Goal: Transaction & Acquisition: Purchase product/service

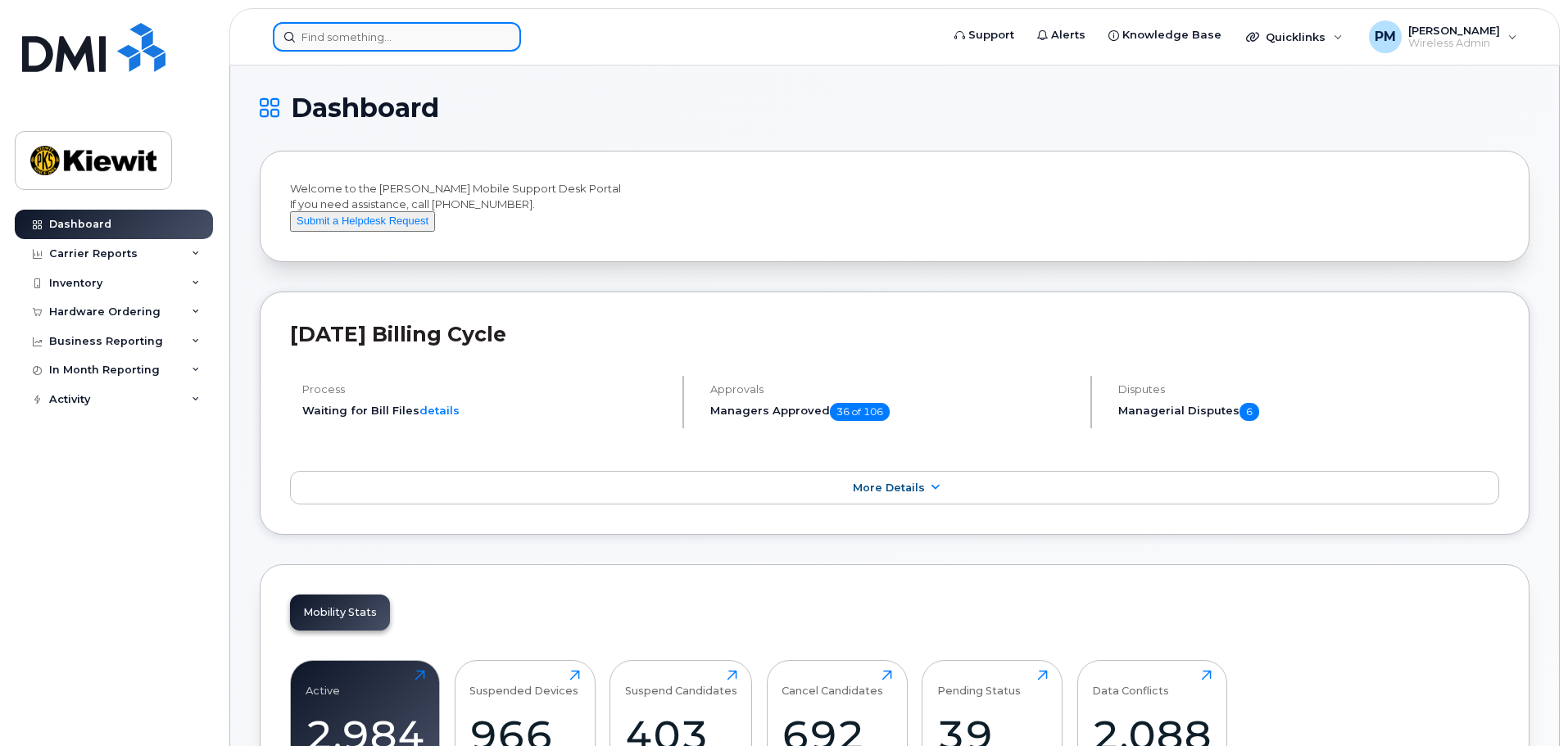
click at [428, 36] on input at bounding box center [396, 37] width 248 height 29
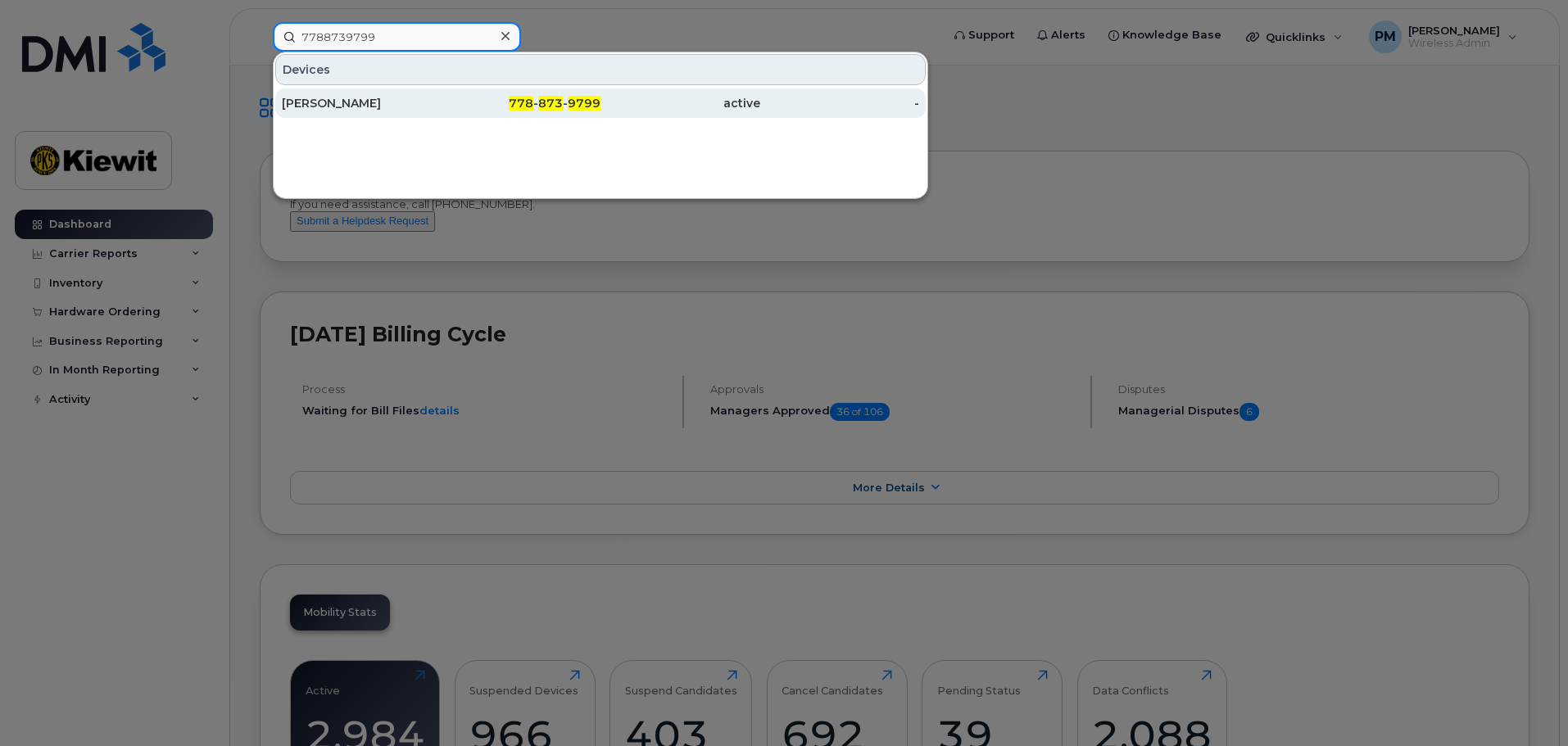
type input "7788739799"
click at [530, 103] on span "778" at bounding box center [521, 103] width 25 height 15
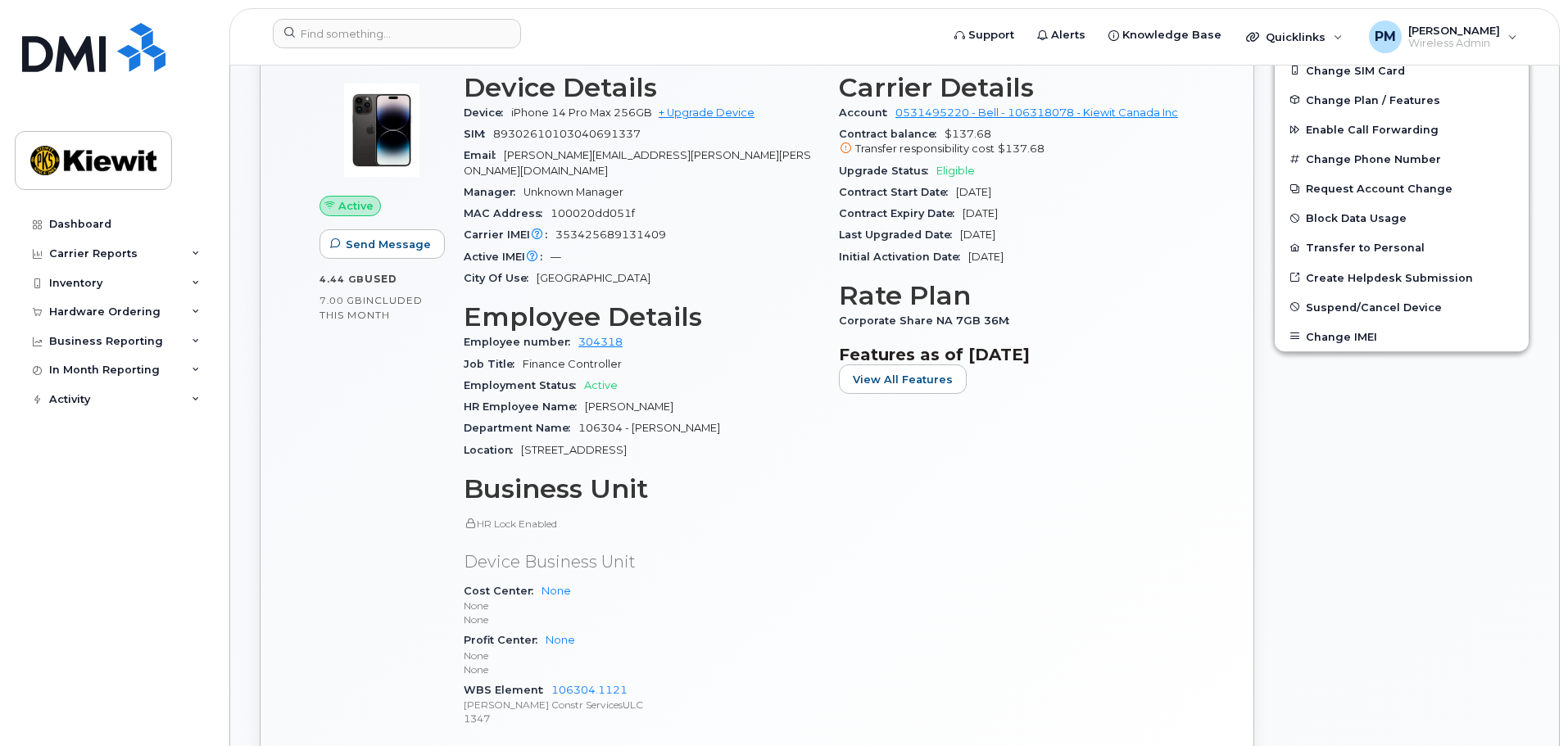
scroll to position [573, 0]
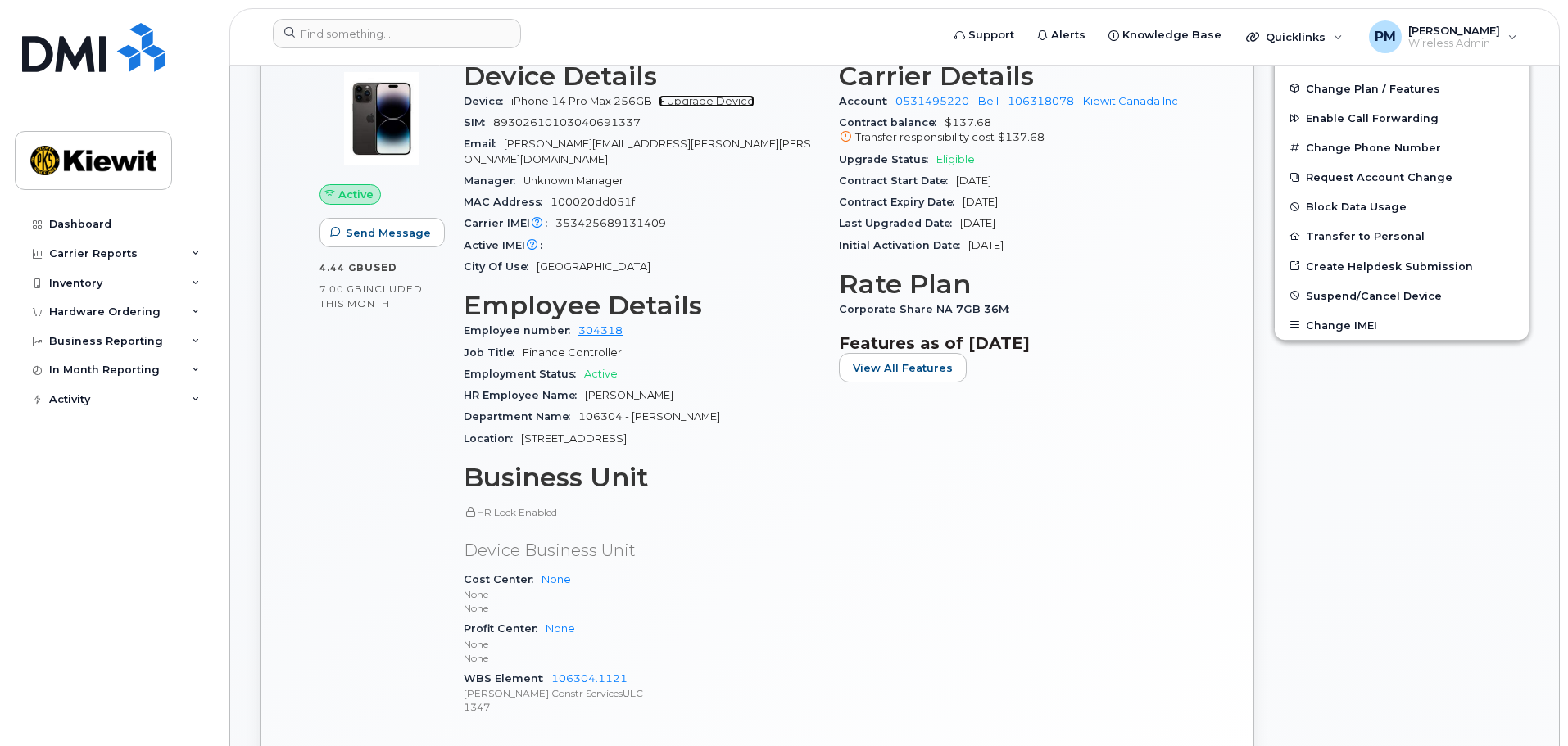
click at [725, 106] on link "+ Upgrade Device" at bounding box center [706, 101] width 96 height 12
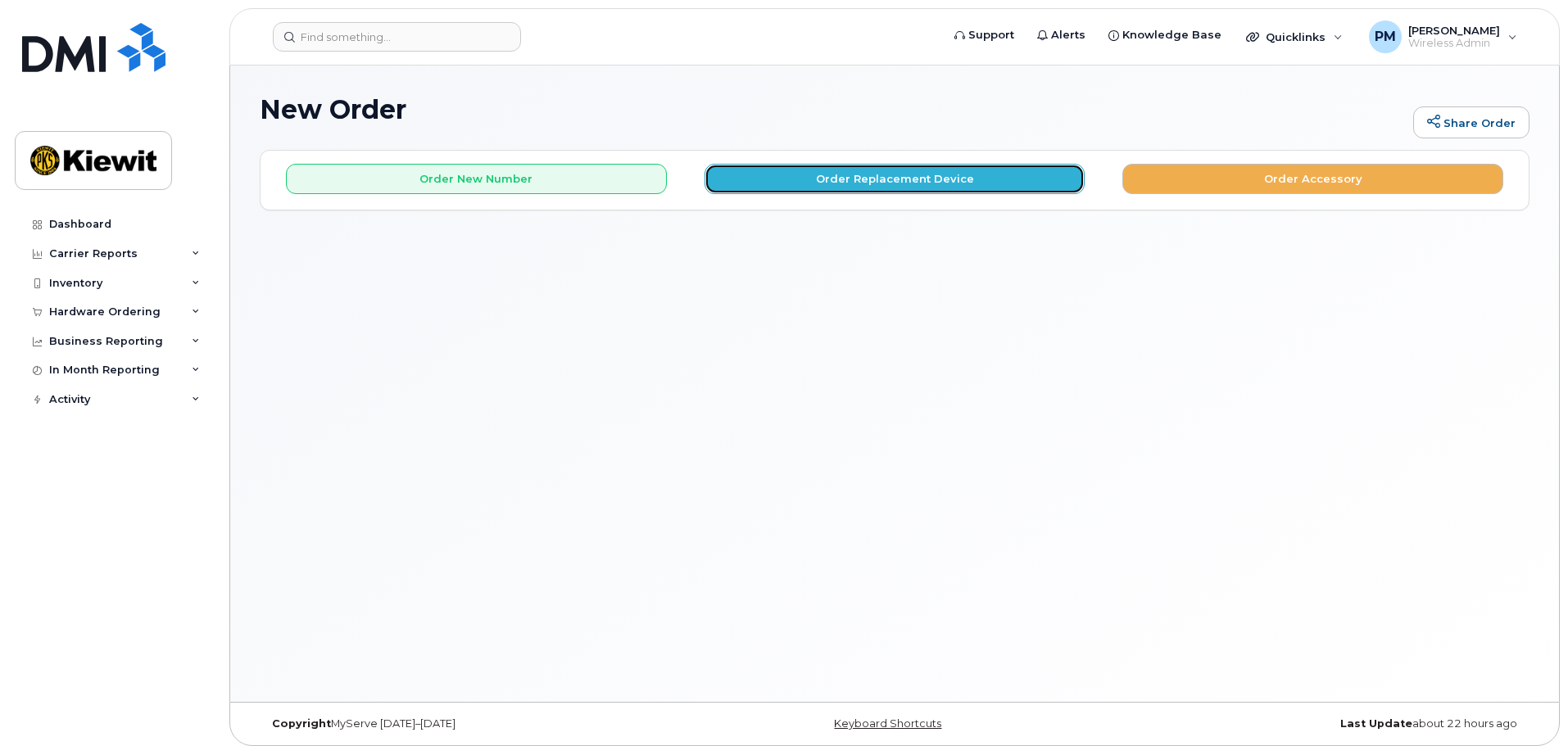
click at [783, 182] on button "Order Replacement Device" at bounding box center [895, 179] width 381 height 30
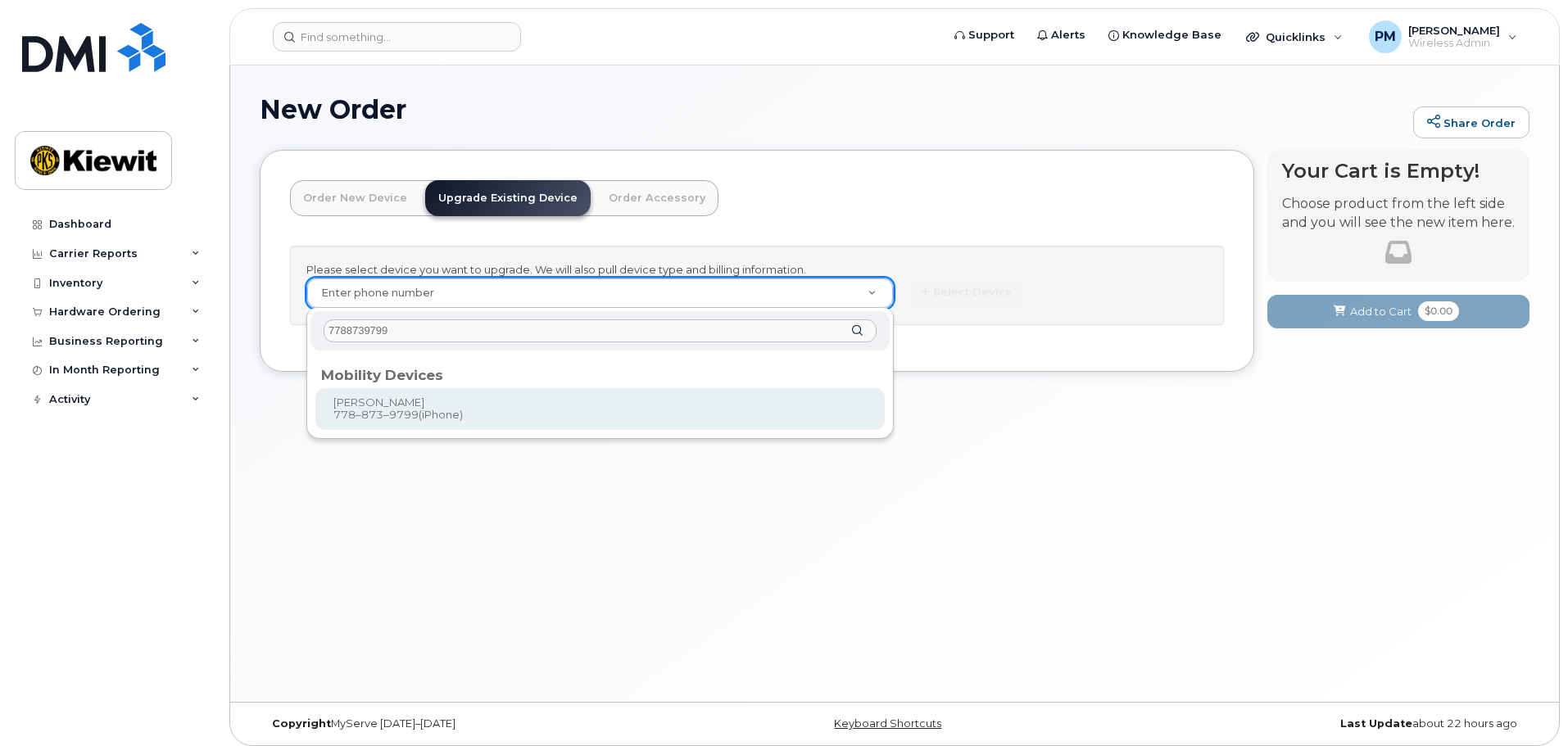
type input "7788739799"
type input "247662"
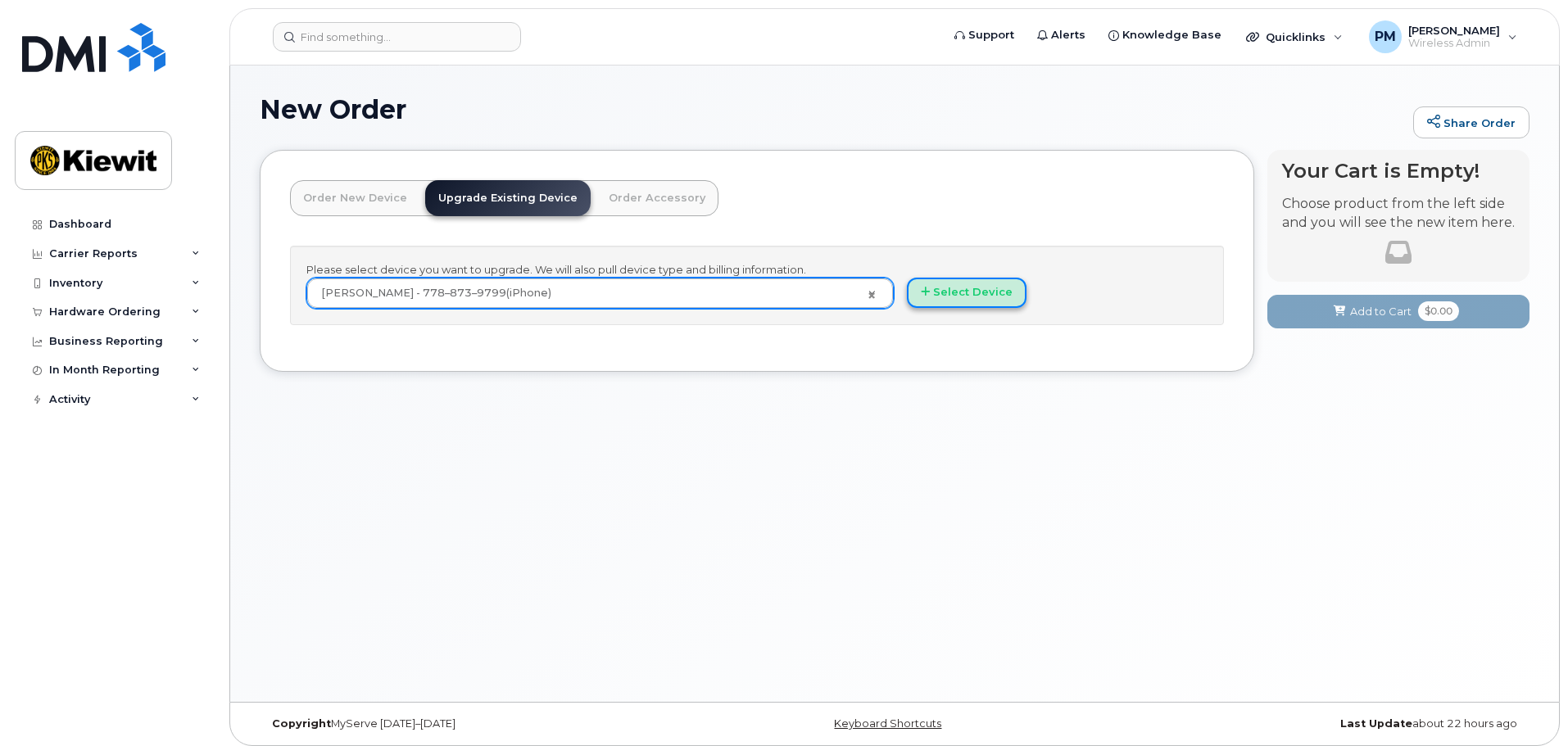
click at [948, 285] on button "Select Device" at bounding box center [967, 292] width 120 height 30
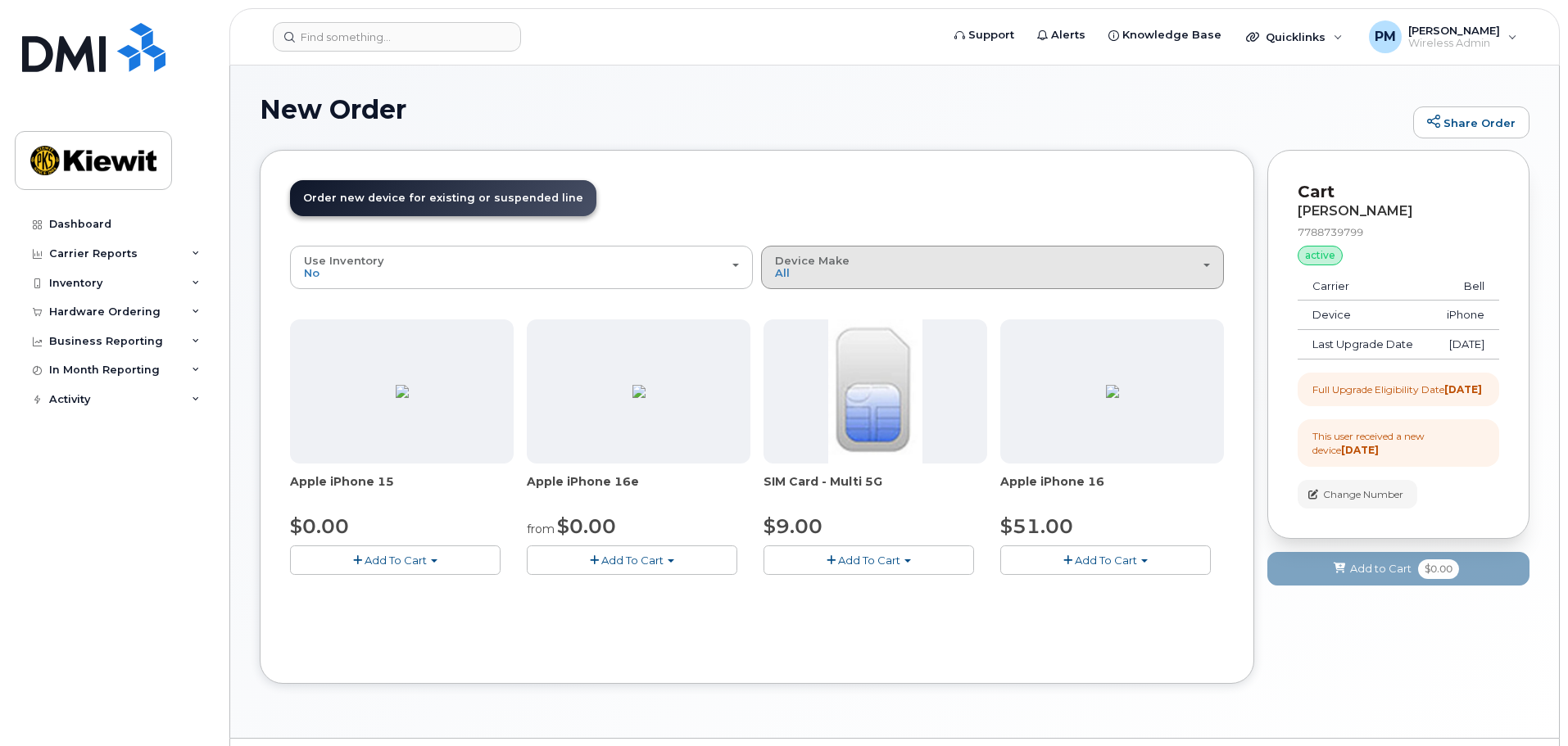
click at [961, 274] on div "Device Make All iPhone" at bounding box center [993, 267] width 435 height 26
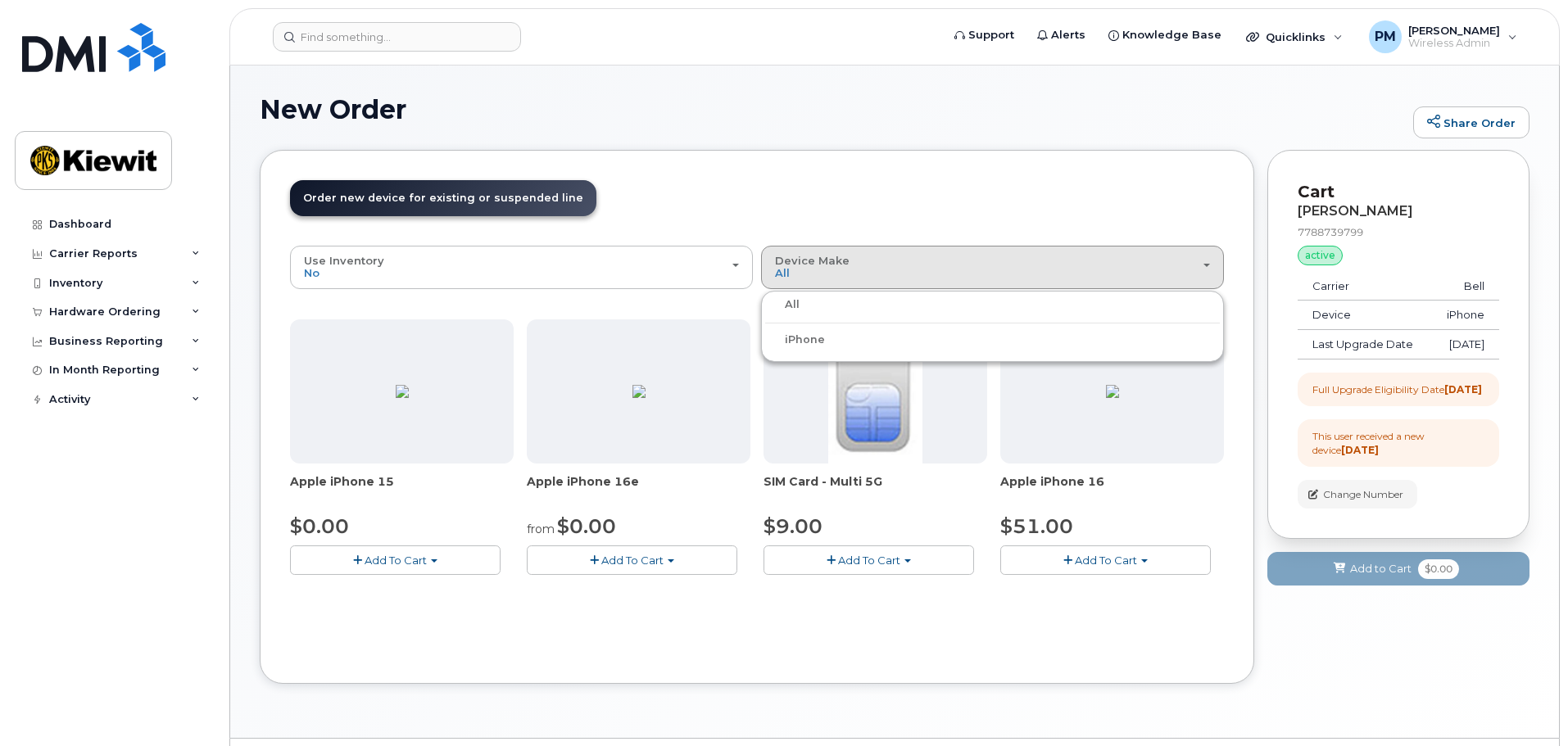
click at [809, 339] on label "iPhone" at bounding box center [795, 340] width 60 height 20
click at [0, 0] on input "iPhone" at bounding box center [0, 0] width 0 height 0
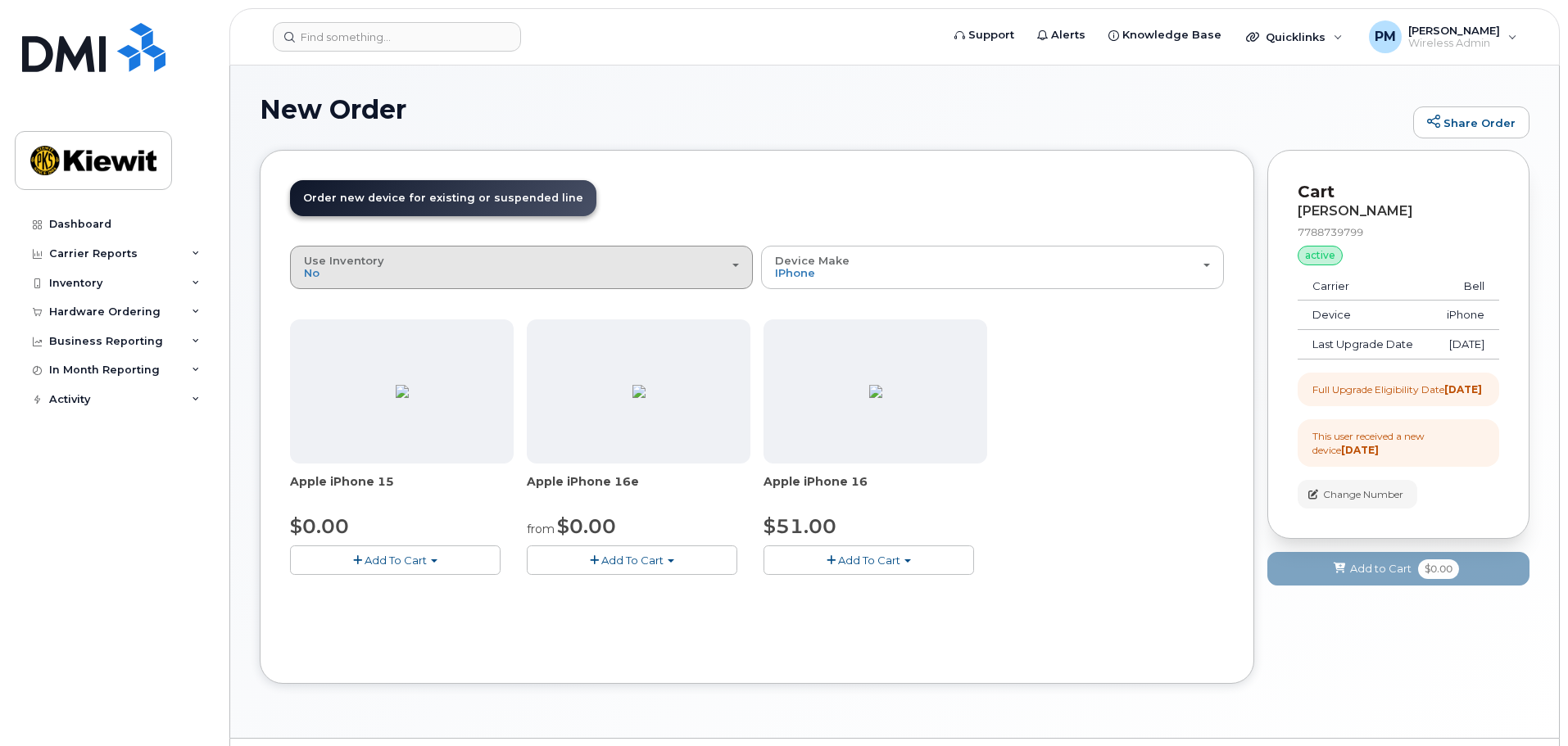
click at [586, 275] on div "Use Inventory No" at bounding box center [522, 267] width 435 height 26
click at [1031, 172] on div "Order New Device Upgrade Existing Device Order Accessory Order new device and n…" at bounding box center [757, 416] width 995 height 534
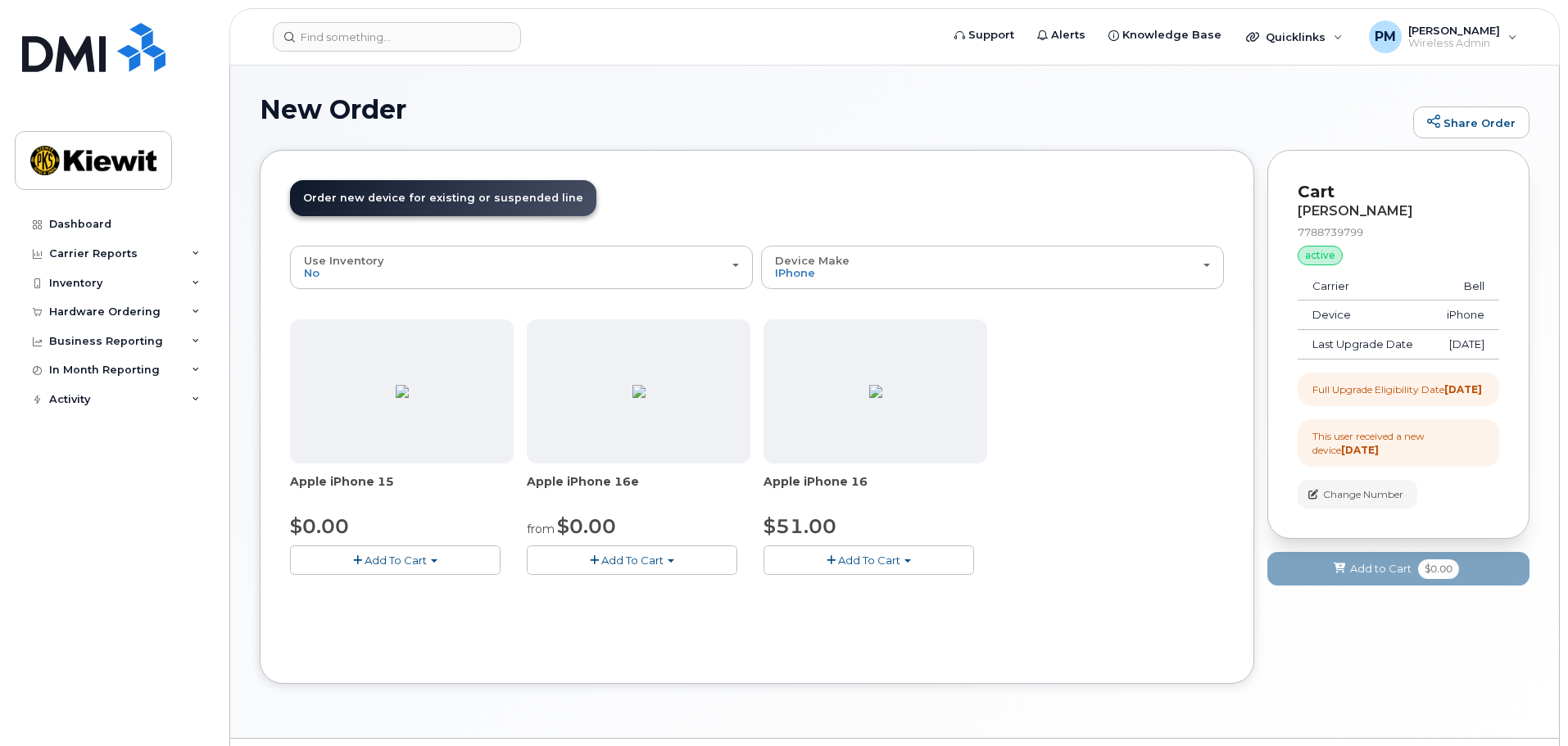
click at [71, 565] on div "Dashboard Carrier Reports Monthly Billing Data Daily Data Pooling Data Behavior…" at bounding box center [116, 465] width 203 height 512
click at [197, 242] on div "Carrier Reports" at bounding box center [114, 253] width 199 height 29
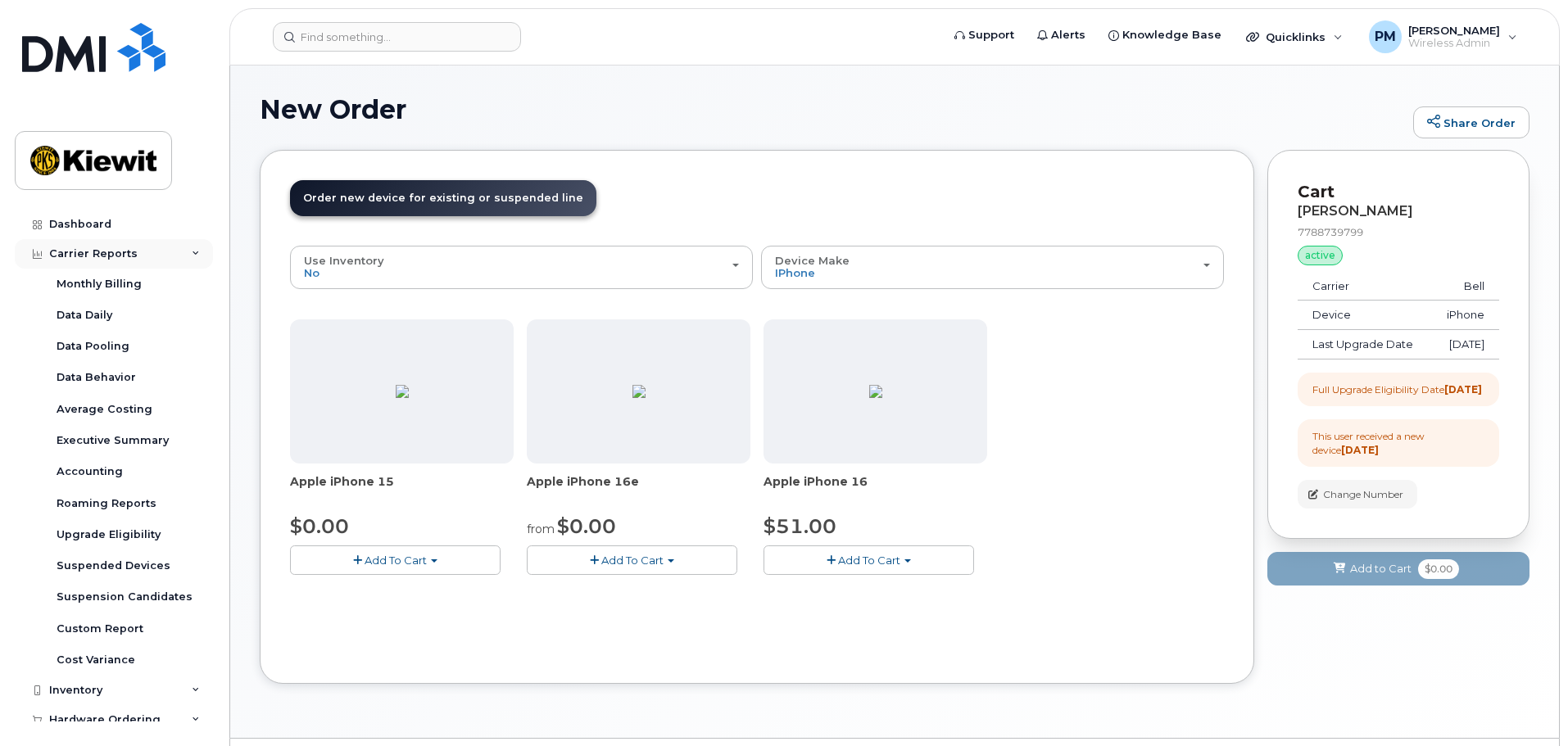
click at [197, 242] on div "Carrier Reports" at bounding box center [114, 253] width 199 height 29
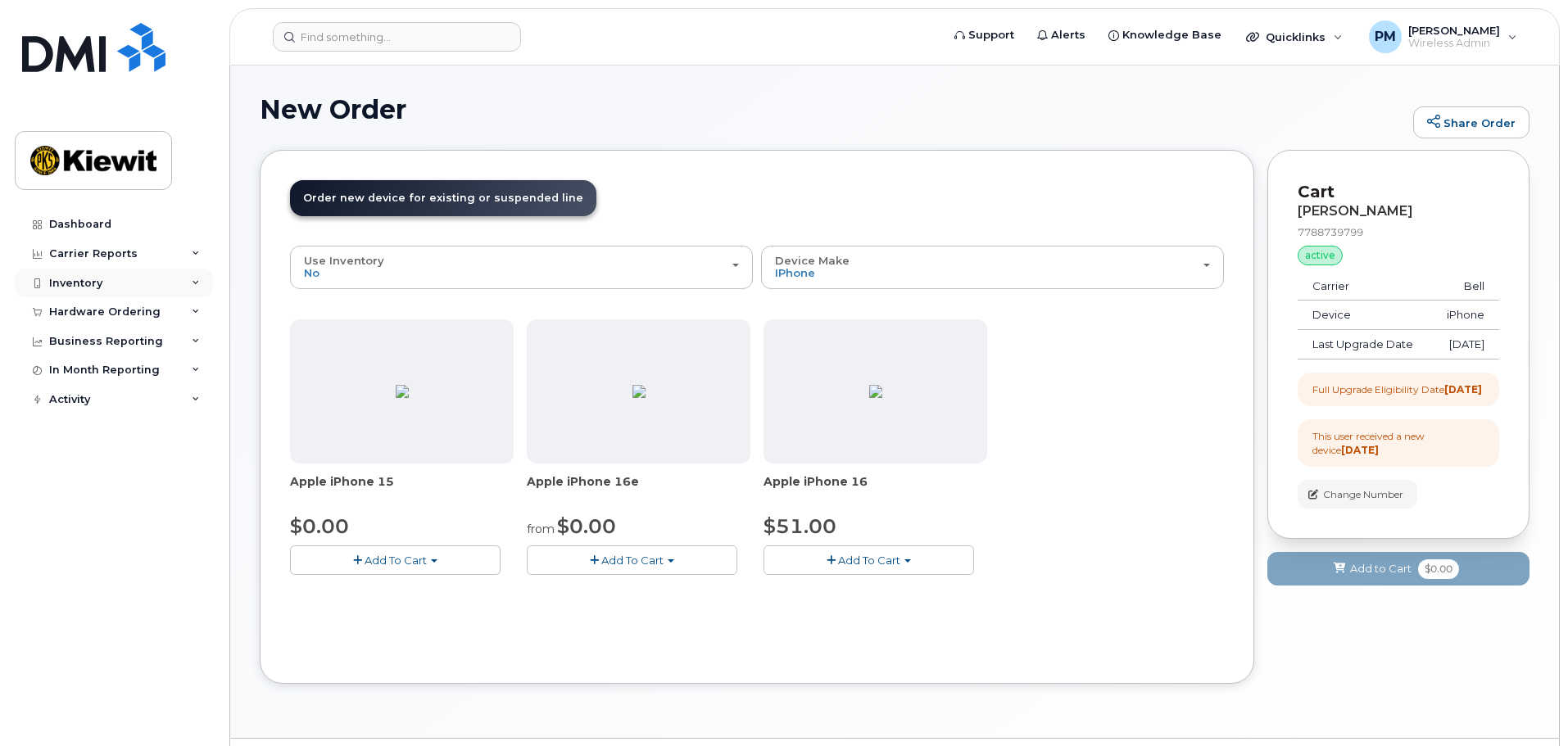
click at [189, 290] on div "Inventory" at bounding box center [114, 282] width 199 height 29
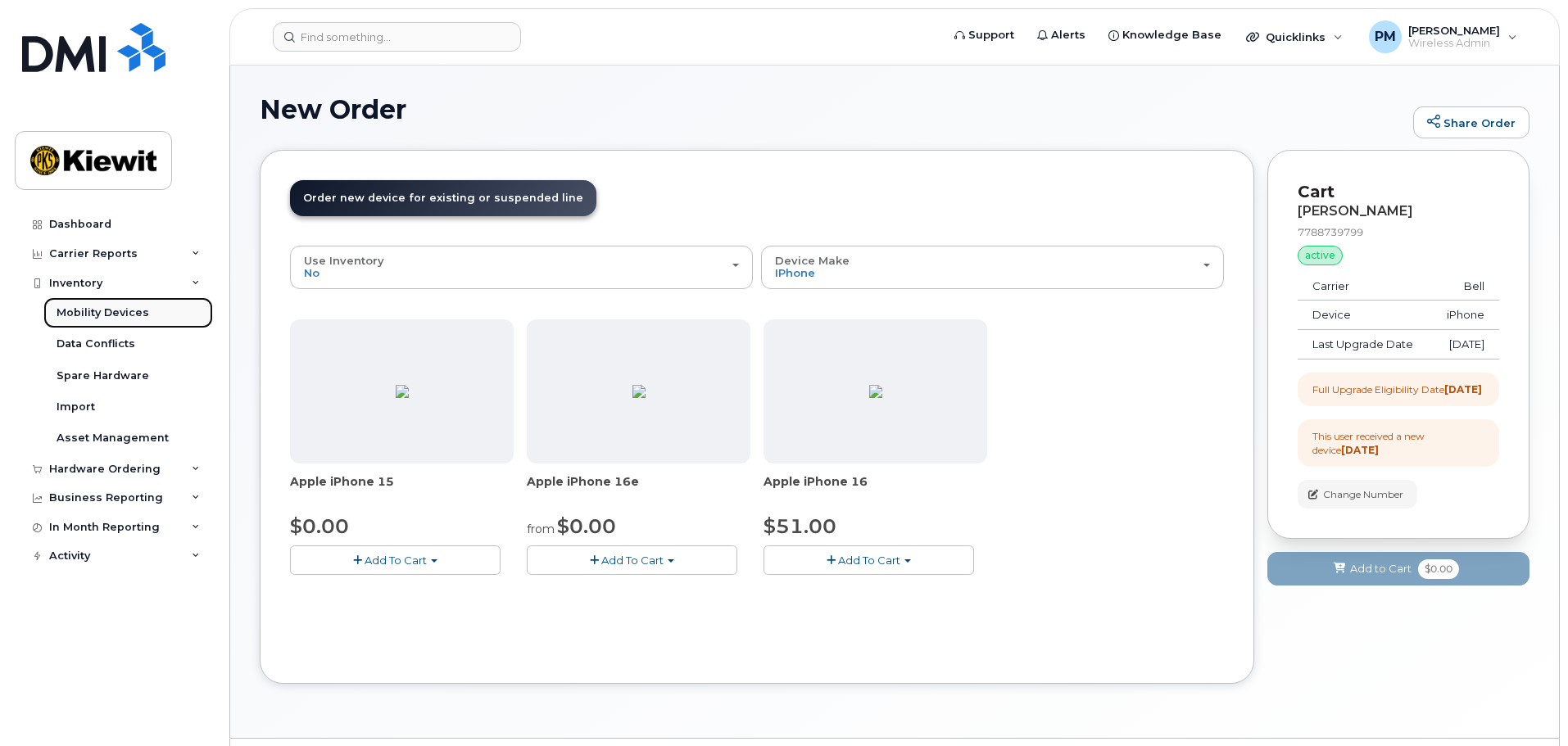
click at [146, 311] on link "Mobility Devices" at bounding box center [128, 312] width 170 height 31
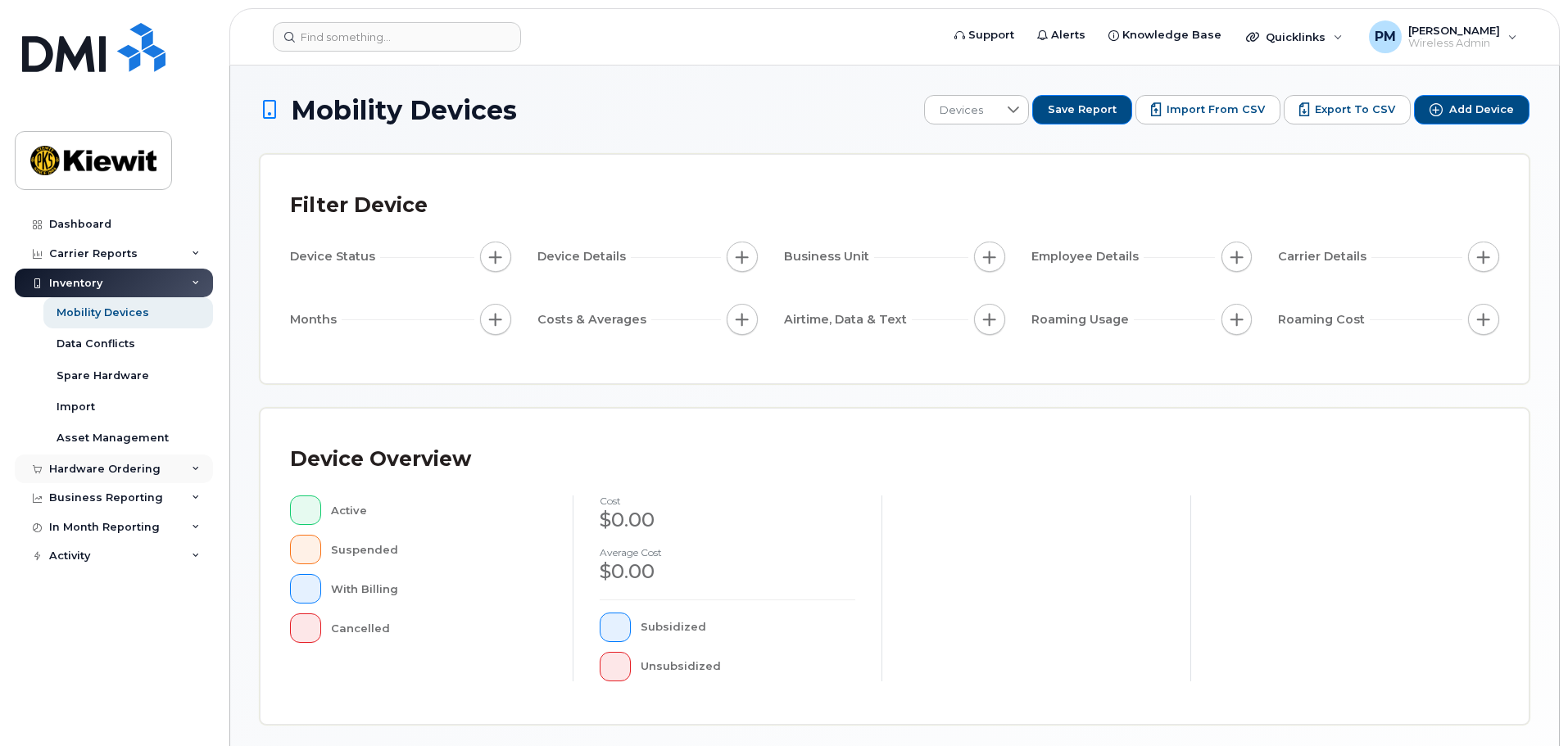
click at [178, 472] on div "Hardware Ordering" at bounding box center [114, 469] width 199 height 29
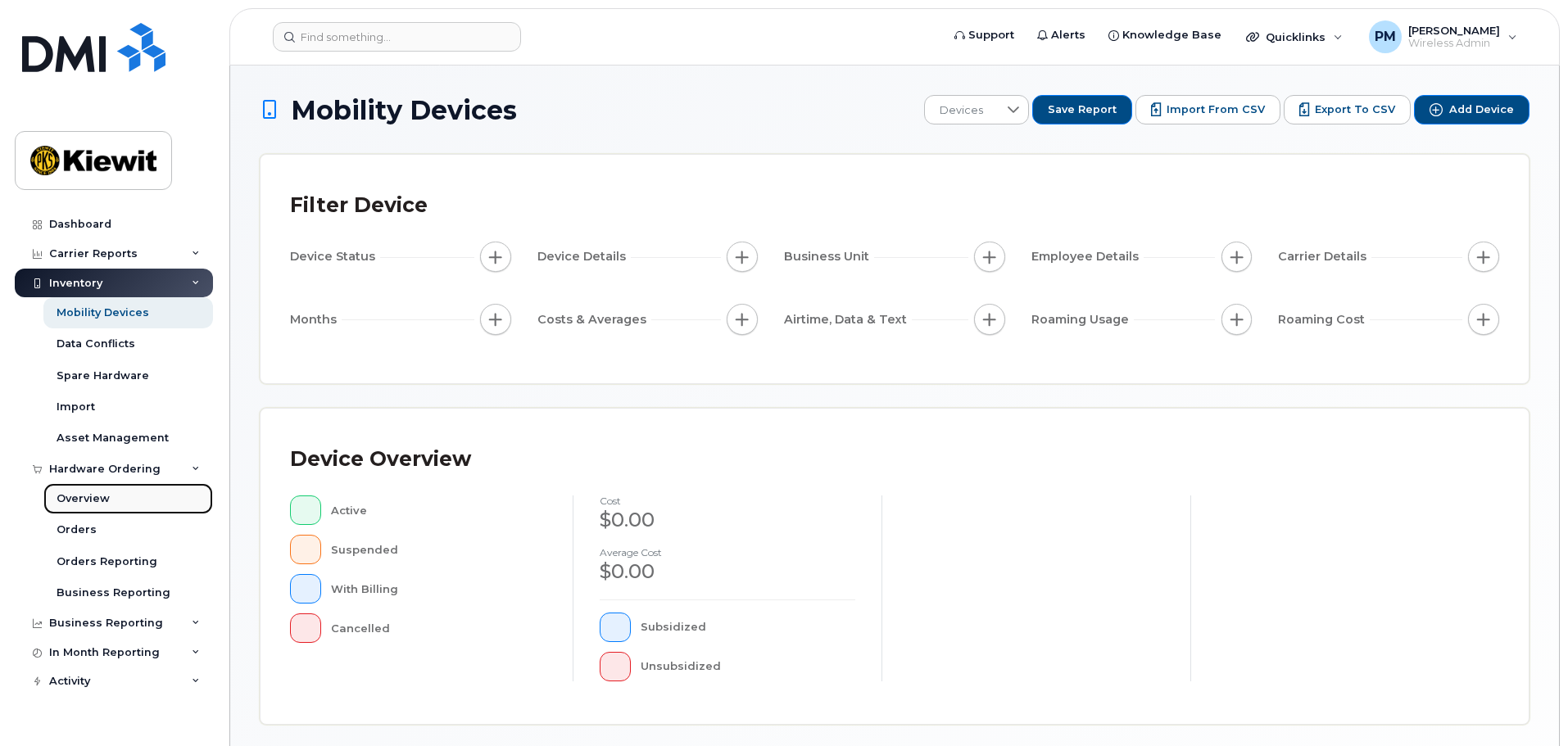
click at [96, 502] on div "Overview" at bounding box center [83, 499] width 53 height 15
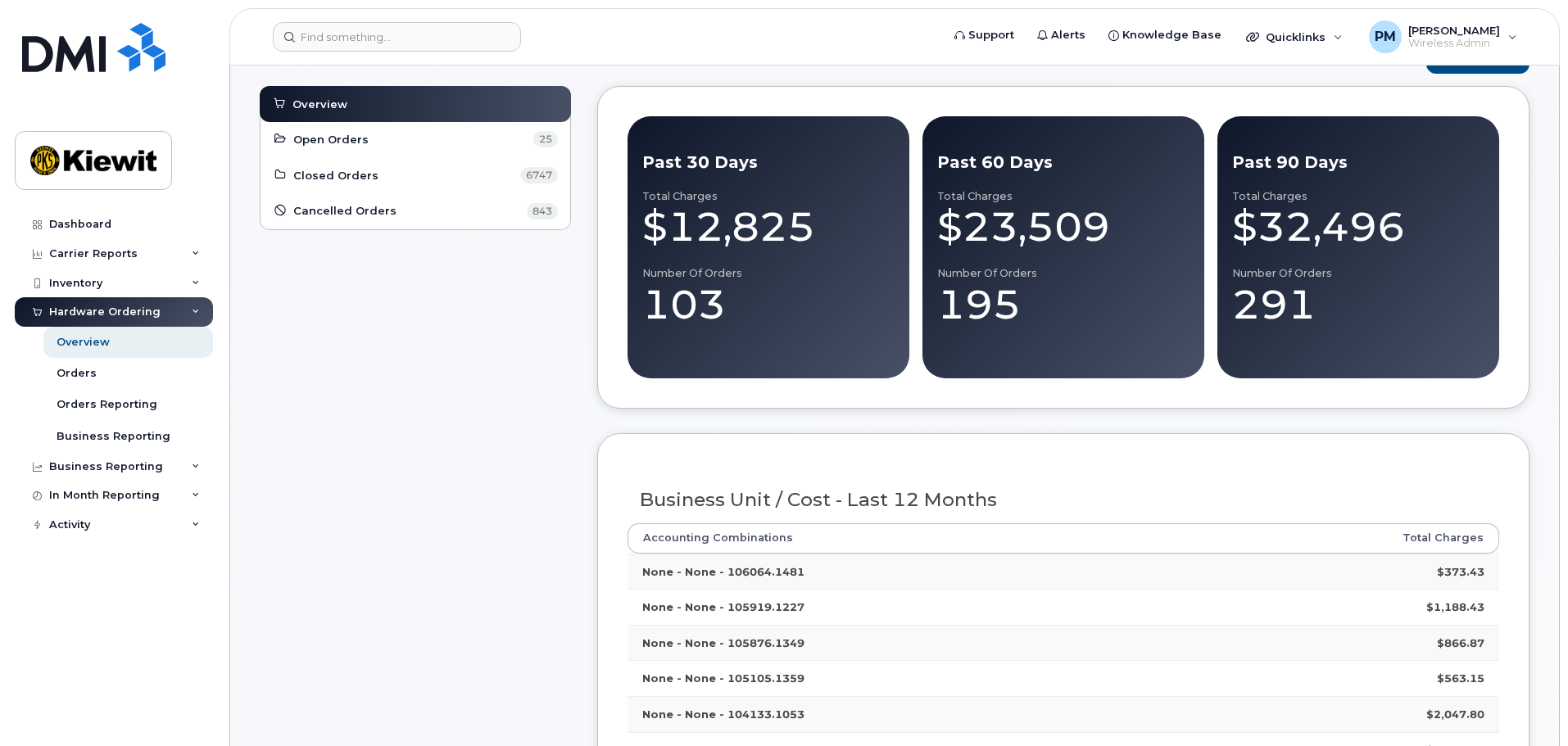
scroll to position [82, 0]
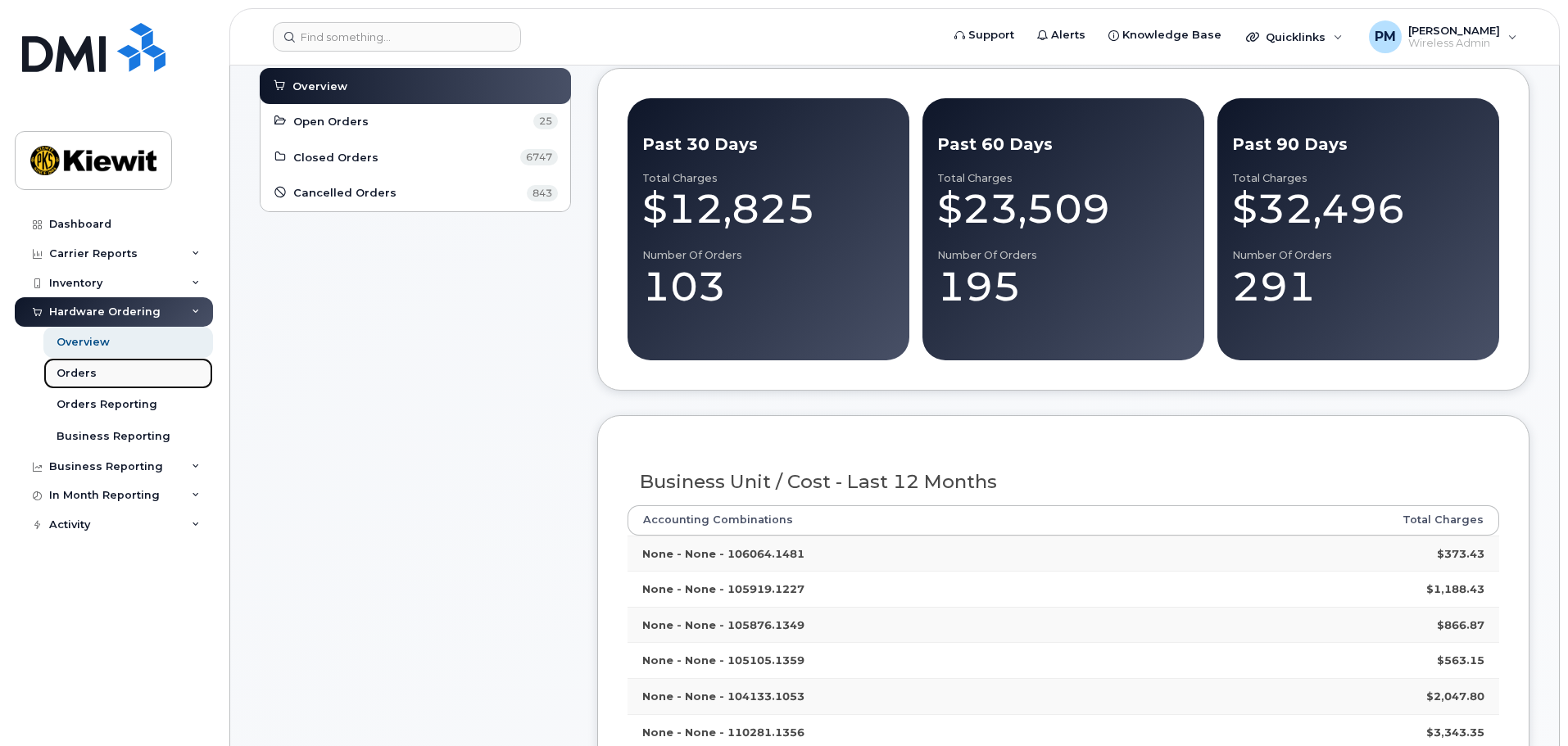
click at [75, 364] on link "Orders" at bounding box center [128, 373] width 170 height 31
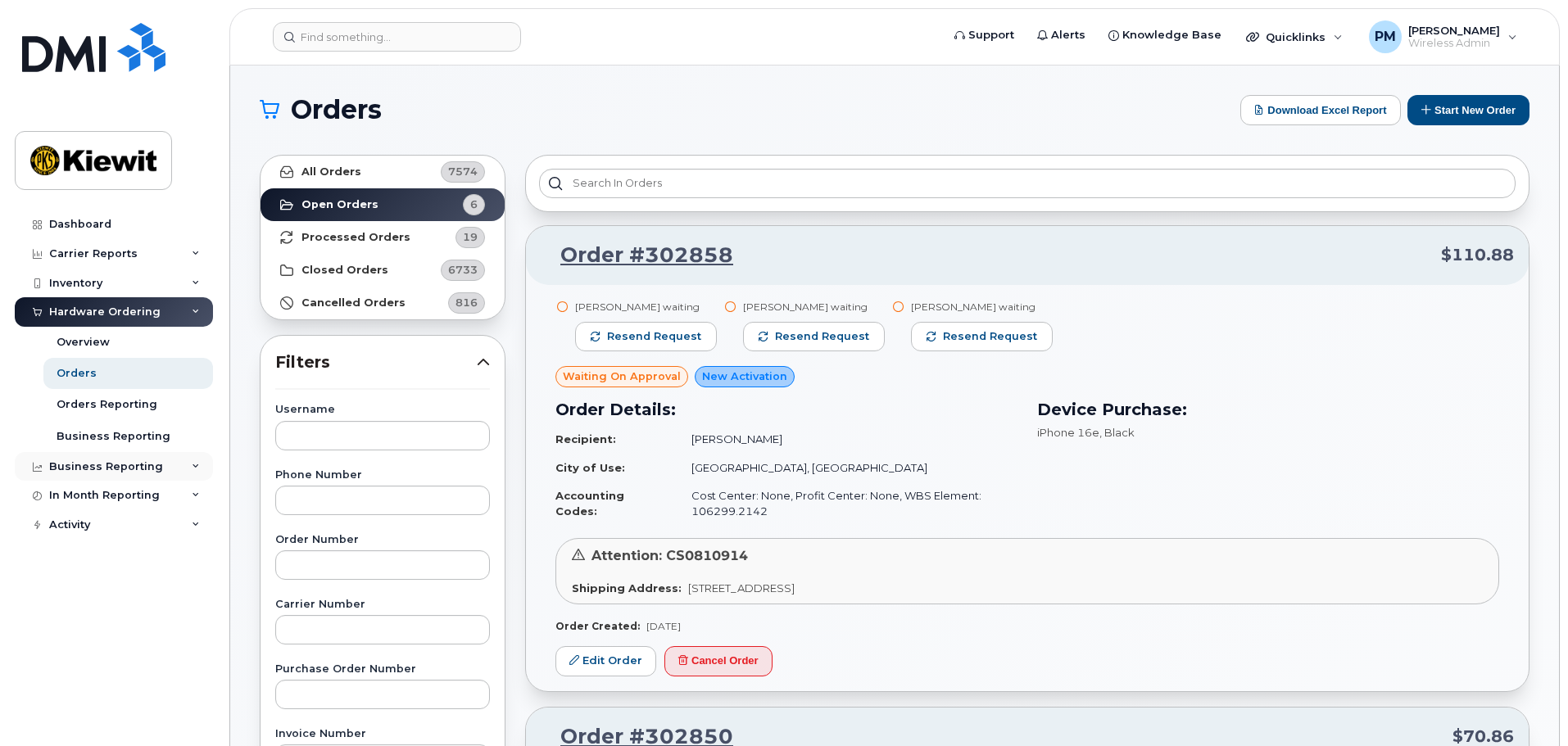
click at [138, 469] on div "Business Reporting" at bounding box center [106, 467] width 114 height 13
click at [88, 627] on div "In Month Reporting" at bounding box center [104, 622] width 111 height 13
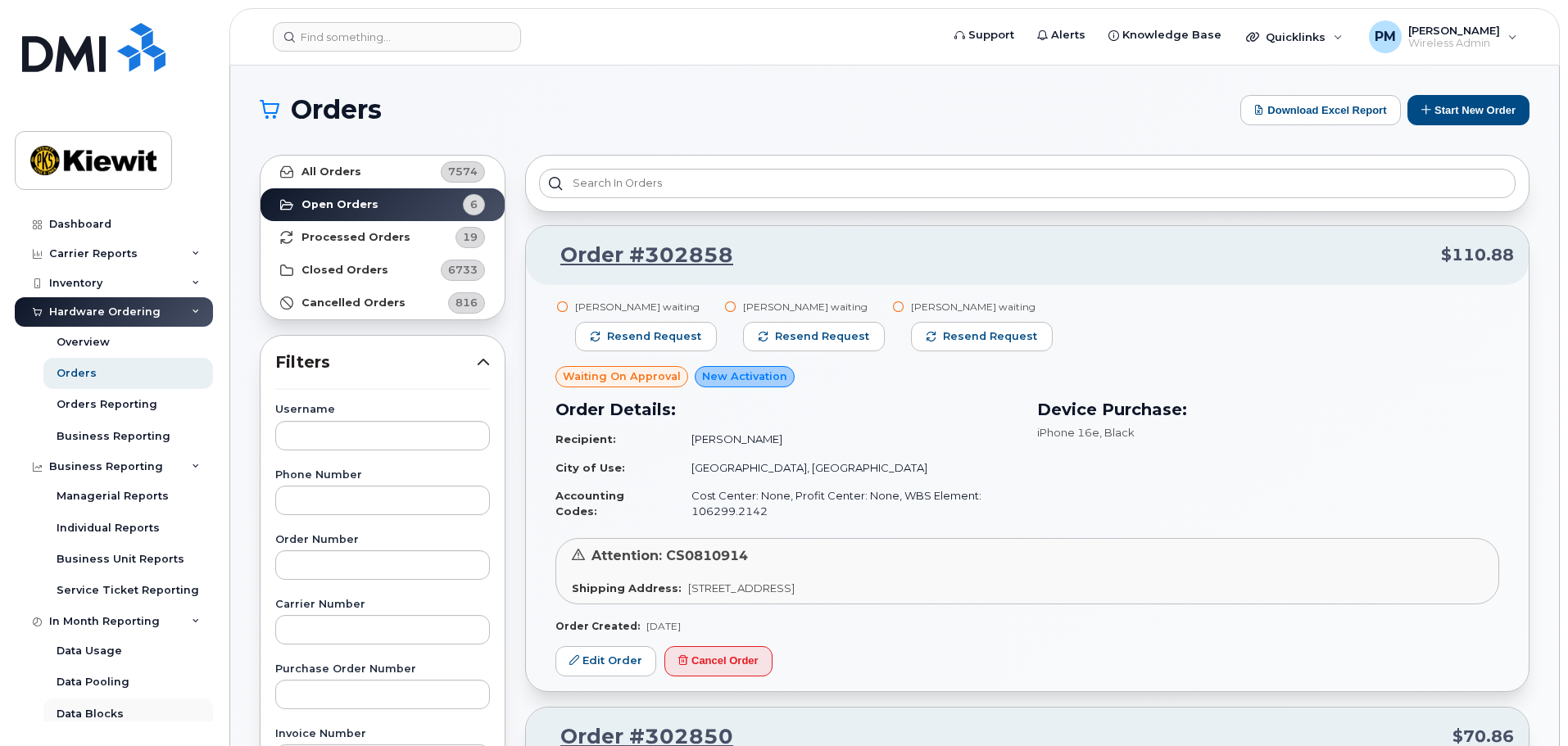
scroll to position [37, 0]
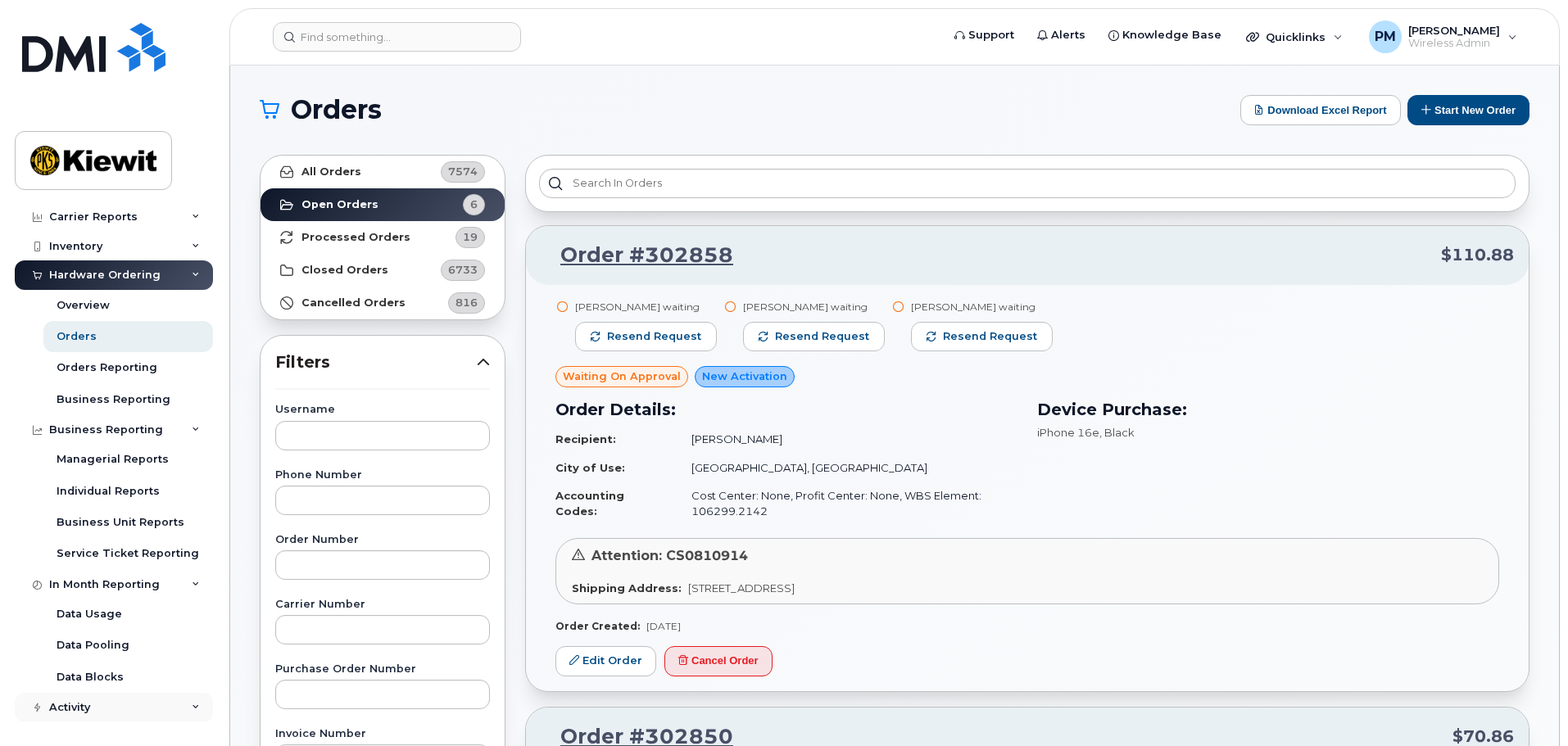
click at [81, 706] on div "Activity" at bounding box center [69, 708] width 41 height 13
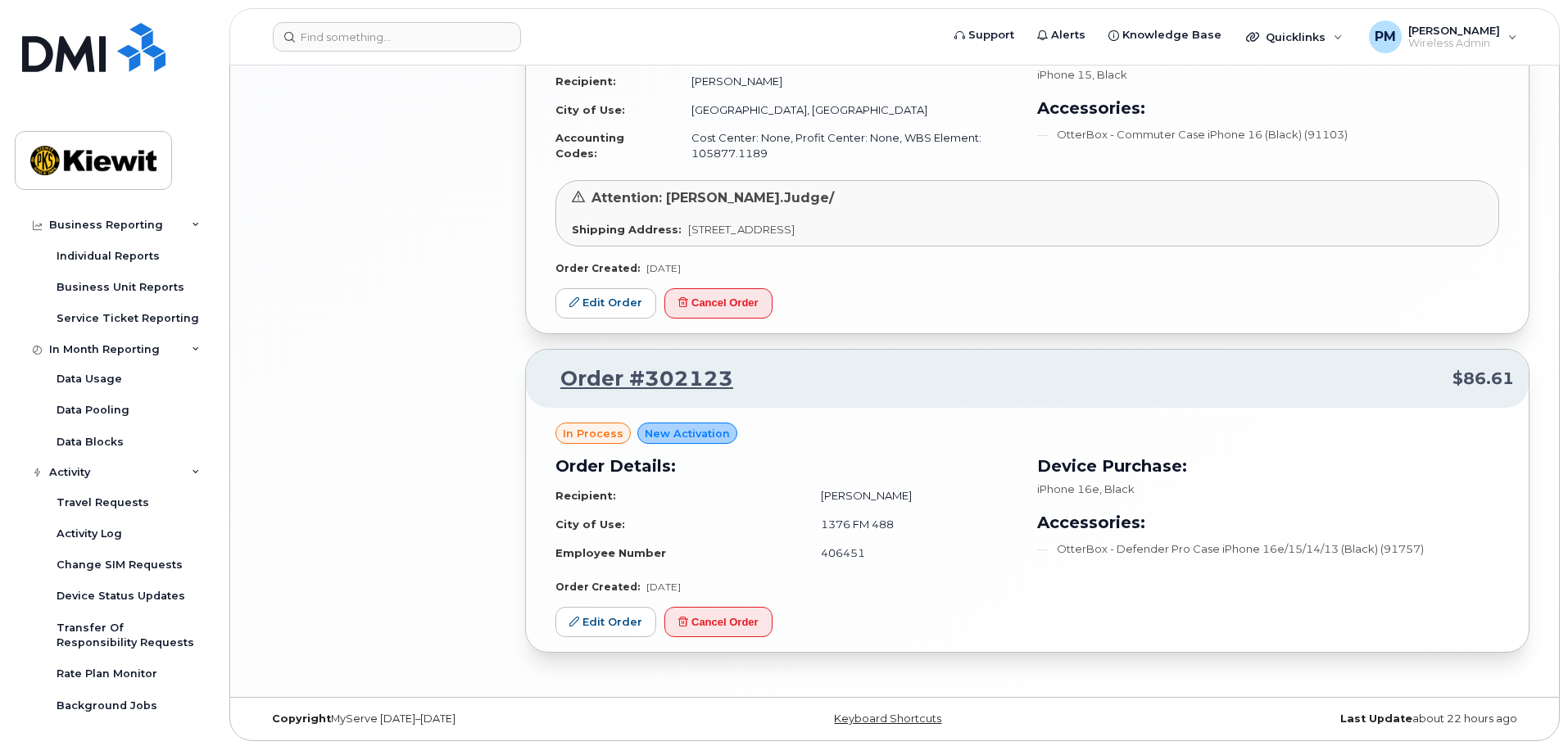
scroll to position [2153, 0]
